Goal: Book appointment/travel/reservation

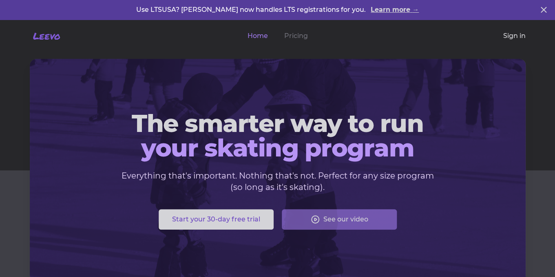
click at [512, 34] on link "Sign in" at bounding box center [514, 36] width 22 height 10
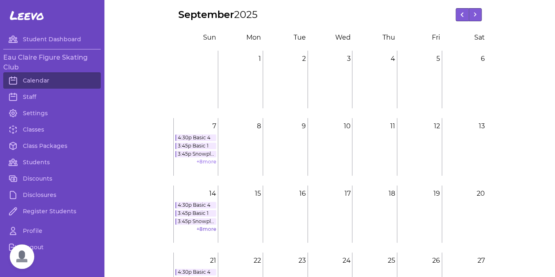
click at [201, 161] on link "+ 8 more" at bounding box center [207, 161] width 20 height 6
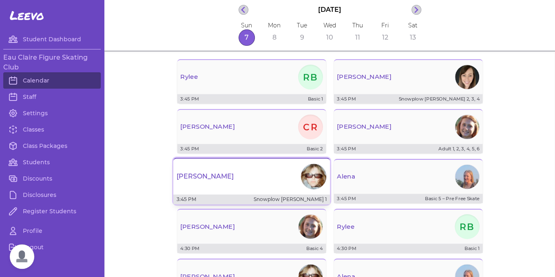
click at [284, 179] on div "[PERSON_NAME]" at bounding box center [251, 175] width 157 height 29
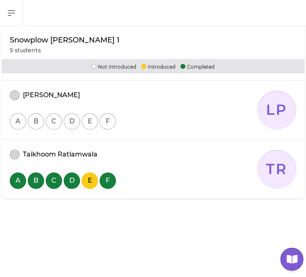
scroll to position [287, 0]
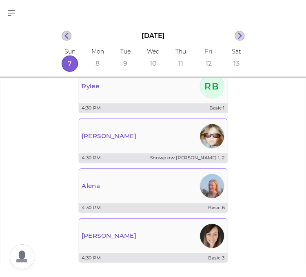
scroll to position [365, 0]
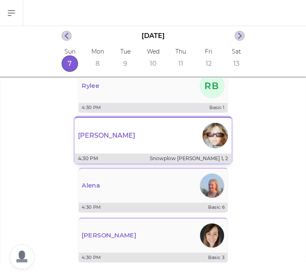
click at [116, 136] on div "[PERSON_NAME]" at bounding box center [153, 135] width 157 height 29
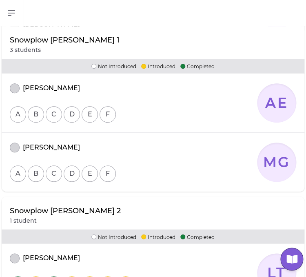
scroll to position [206, 0]
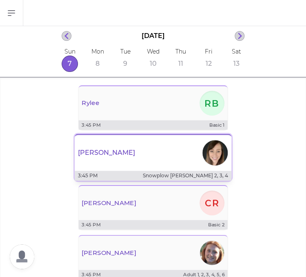
click at [153, 162] on div "[PERSON_NAME]" at bounding box center [153, 152] width 157 height 29
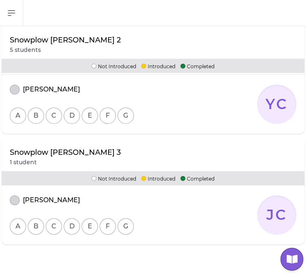
scroll to position [352, 0]
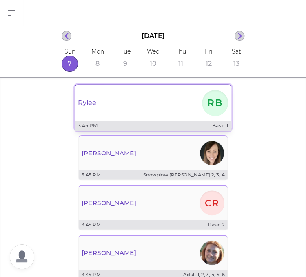
click at [137, 111] on div "[PERSON_NAME]" at bounding box center [153, 102] width 157 height 29
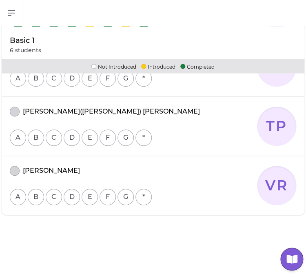
scroll to position [328, 0]
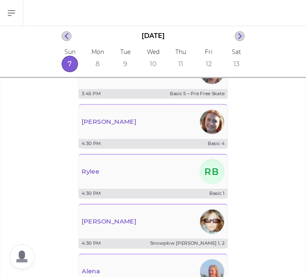
scroll to position [283, 0]
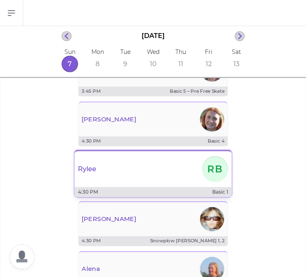
click at [109, 171] on div "[PERSON_NAME]" at bounding box center [153, 168] width 157 height 29
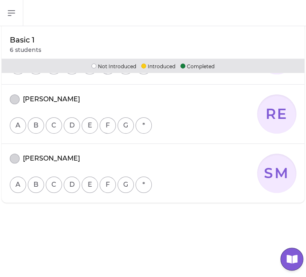
scroll to position [346, 0]
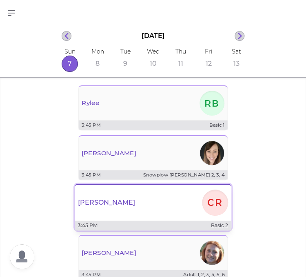
click at [129, 211] on div "[PERSON_NAME] CR" at bounding box center [153, 202] width 157 height 29
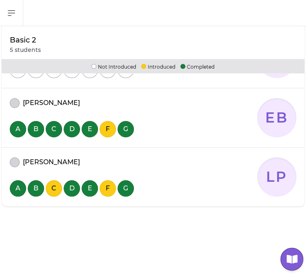
scroll to position [287, 0]
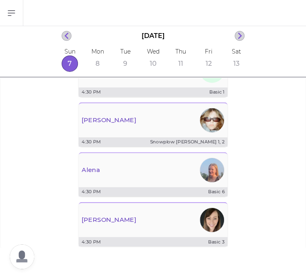
scroll to position [391, 0]
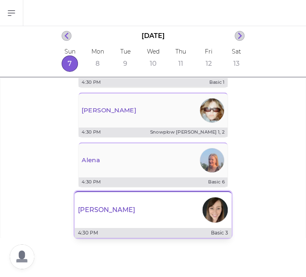
click at [105, 221] on div "[PERSON_NAME]" at bounding box center [153, 209] width 157 height 29
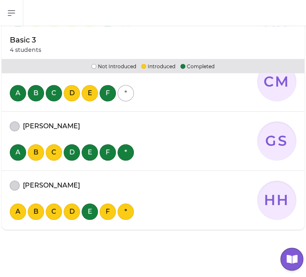
scroll to position [198, 0]
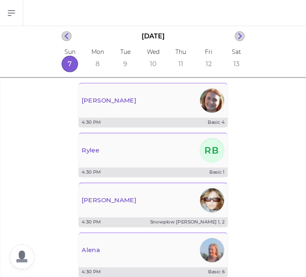
scroll to position [294, 0]
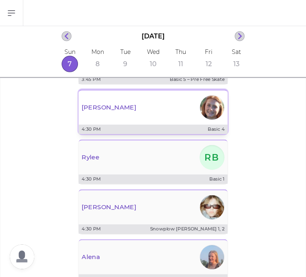
click at [102, 115] on div "[PERSON_NAME]" at bounding box center [153, 107] width 149 height 28
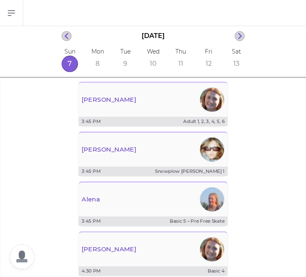
scroll to position [152, 0]
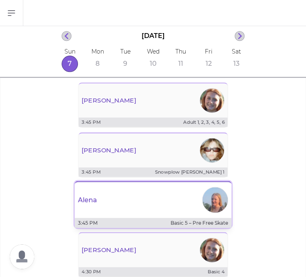
click at [145, 201] on div "Alena" at bounding box center [153, 199] width 157 height 29
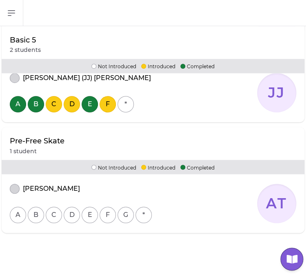
scroll to position [187, 0]
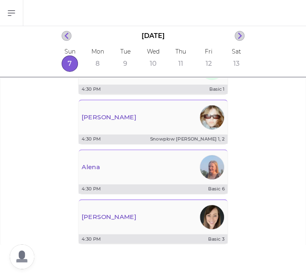
scroll to position [385, 0]
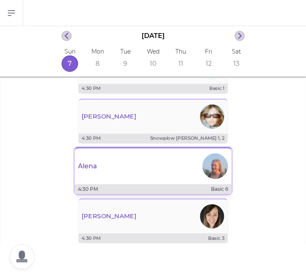
click at [105, 166] on div "Alena" at bounding box center [153, 165] width 157 height 29
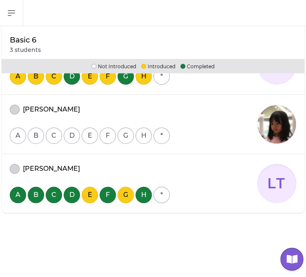
scroll to position [169, 0]
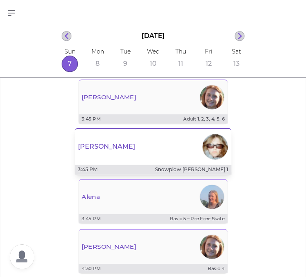
scroll to position [156, 0]
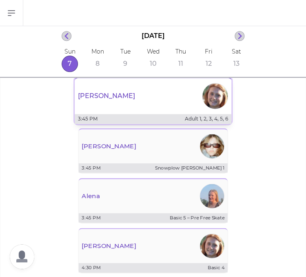
click at [136, 107] on div "[PERSON_NAME]" at bounding box center [153, 95] width 157 height 29
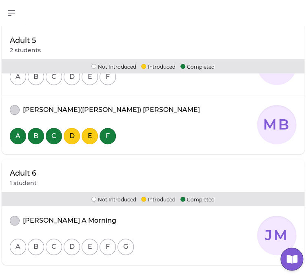
scroll to position [355, 0]
